Goal: Check status

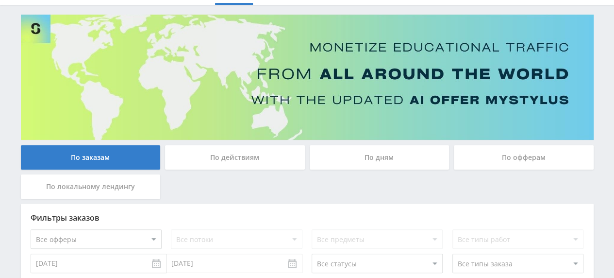
scroll to position [49, 0]
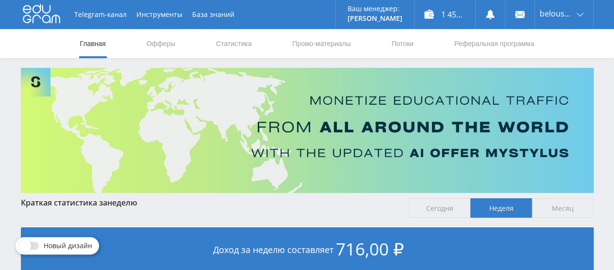
click at [236, 46] on link "Статистика" at bounding box center [234, 43] width 38 height 29
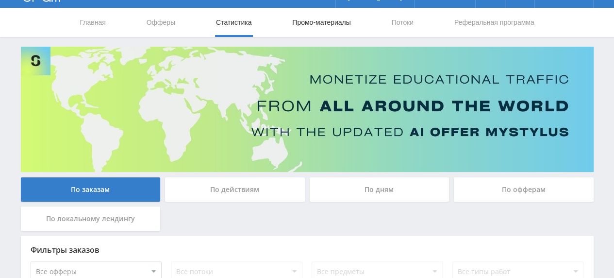
scroll to position [22, 0]
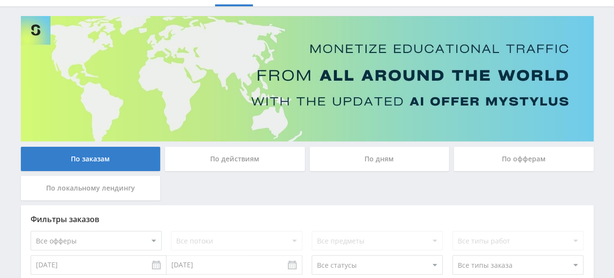
scroll to position [48, 0]
